Goal: Find specific page/section: Find specific page/section

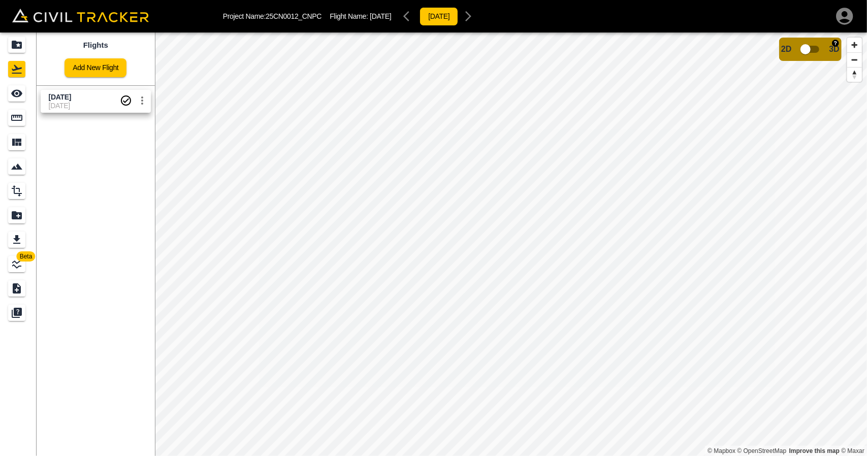
click at [811, 53] on input "checkbox" at bounding box center [806, 49] width 58 height 19
click at [827, 44] on input "checkbox" at bounding box center [836, 46] width 58 height 19
click at [15, 39] on icon "Projects" at bounding box center [17, 45] width 12 height 12
